Goal: Check status

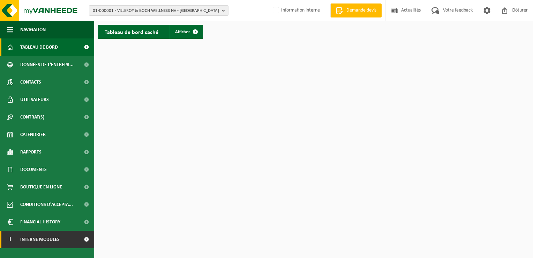
click at [51, 233] on span "Interne modules" at bounding box center [39, 238] width 39 height 17
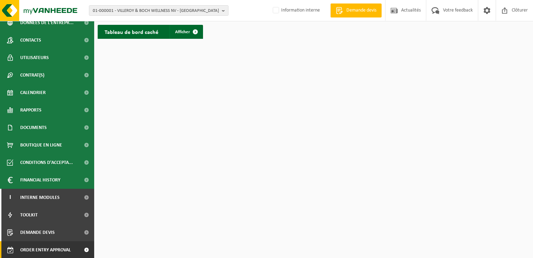
scroll to position [42, 0]
click at [52, 250] on span "Order entry approval" at bounding box center [45, 249] width 51 height 17
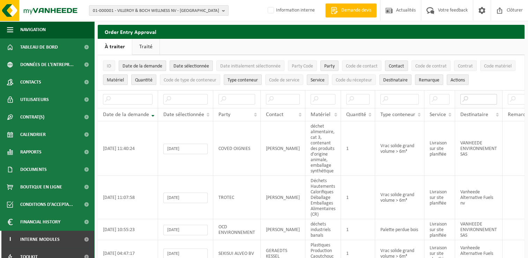
click at [472, 98] on input "text" at bounding box center [478, 99] width 37 height 10
type input "sas"
